Goal: Information Seeking & Learning: Learn about a topic

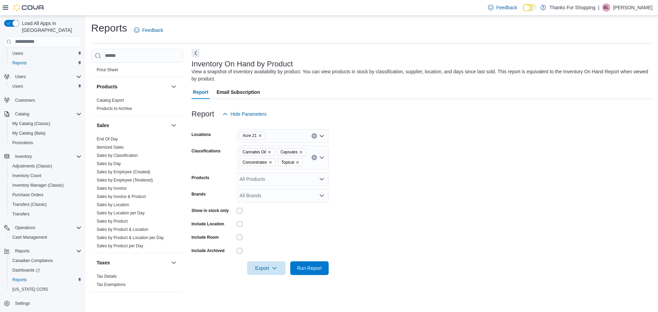
scroll to position [416, 0]
click at [117, 194] on link "Sales by Invoice & Product" at bounding box center [121, 194] width 49 height 5
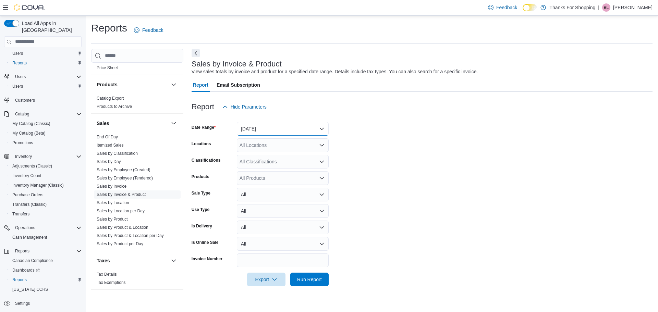
click at [266, 131] on button "[DATE]" at bounding box center [283, 129] width 92 height 14
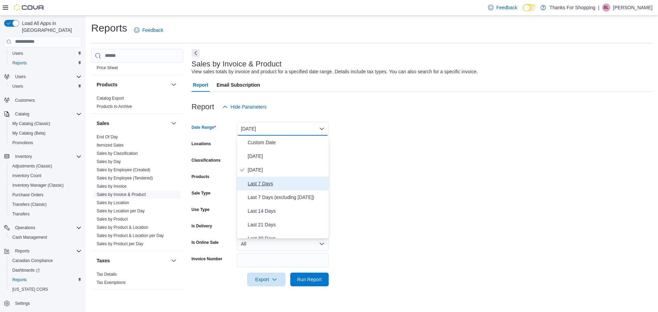
click at [266, 181] on span "Last 7 Days" at bounding box center [287, 184] width 78 height 8
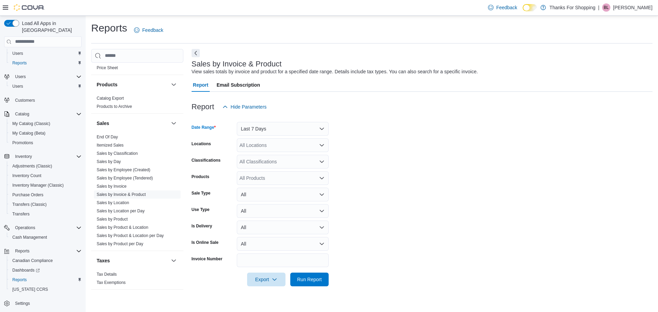
click at [265, 147] on div "All Locations" at bounding box center [283, 145] width 92 height 14
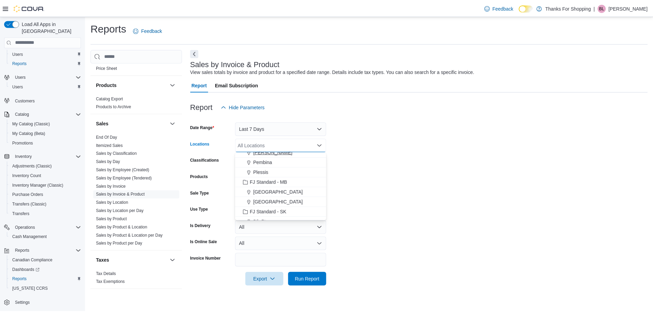
scroll to position [69, 0]
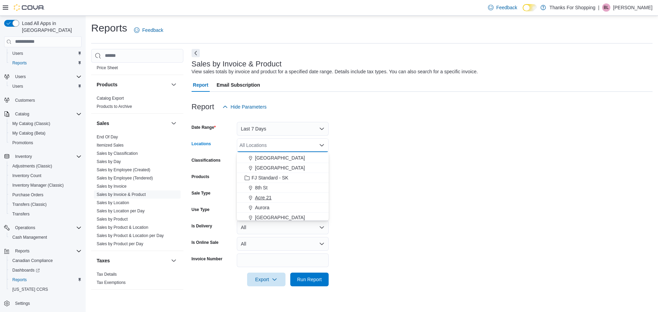
click at [260, 201] on button "Acre 21" at bounding box center [283, 198] width 92 height 10
click at [389, 184] on form "Date Range Last 7 Days Locations [GEOGRAPHIC_DATA] 21 Combo box. Selected. Acre…" at bounding box center [422, 200] width 461 height 173
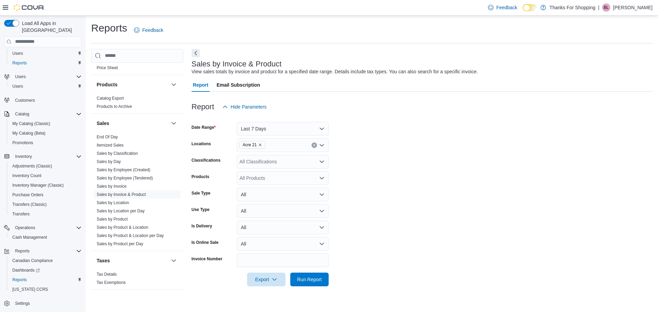
click at [254, 178] on div "All Products" at bounding box center [283, 178] width 92 height 14
type input "******"
click at [268, 210] on div "Emprise [GEOGRAPHIC_DATA] ...Capsules - 30pk" at bounding box center [283, 209] width 84 height 7
click at [307, 178] on div "Emprise Canada - Virgin 10mg THC - Capsules - 30pk Combo box. Selected. Emprise…" at bounding box center [283, 178] width 92 height 14
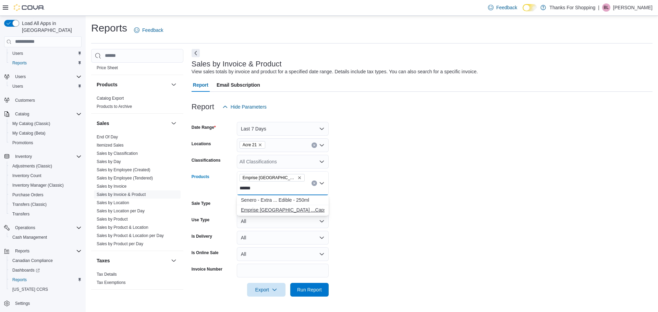
type input "******"
click at [308, 207] on div "Emprise [GEOGRAPHIC_DATA] ...Capsules - 30pk" at bounding box center [283, 210] width 84 height 7
click at [404, 190] on form "Date Range Last 7 Days Locations Acre 21 Classifications All Classifications Pr…" at bounding box center [422, 205] width 461 height 183
click at [296, 289] on span "Run Report" at bounding box center [309, 290] width 30 height 14
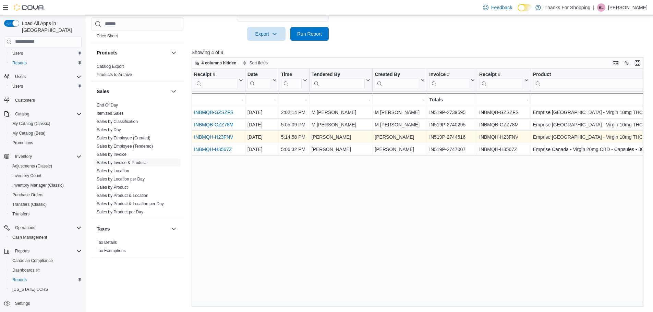
click at [219, 136] on link "INBMQH-H23FNV" at bounding box center [213, 136] width 39 height 5
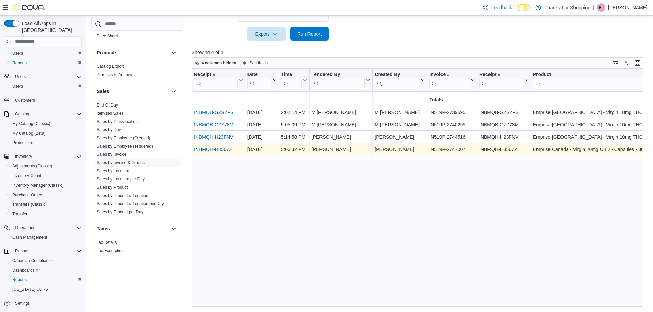
click at [228, 150] on link "INBMQH-H3567Z" at bounding box center [213, 149] width 38 height 5
